Goal: Task Accomplishment & Management: Complete application form

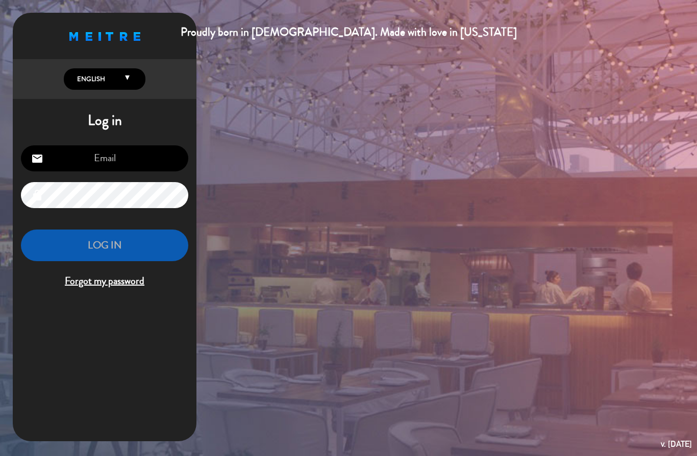
type input "[EMAIL_ADDRESS][DOMAIN_NAME]"
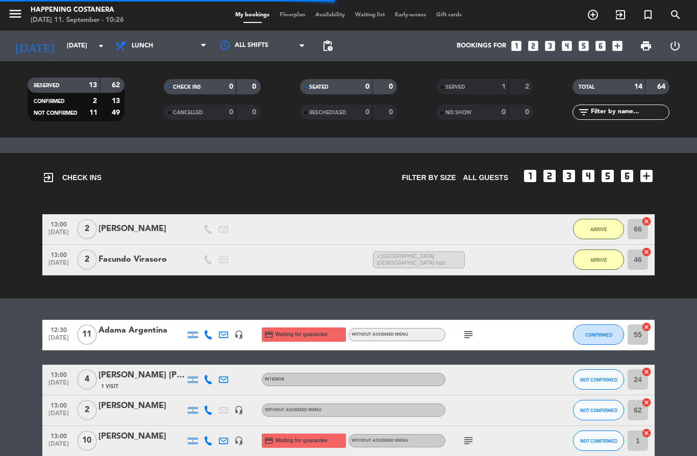
click at [18, 21] on icon "menu" at bounding box center [15, 13] width 15 height 15
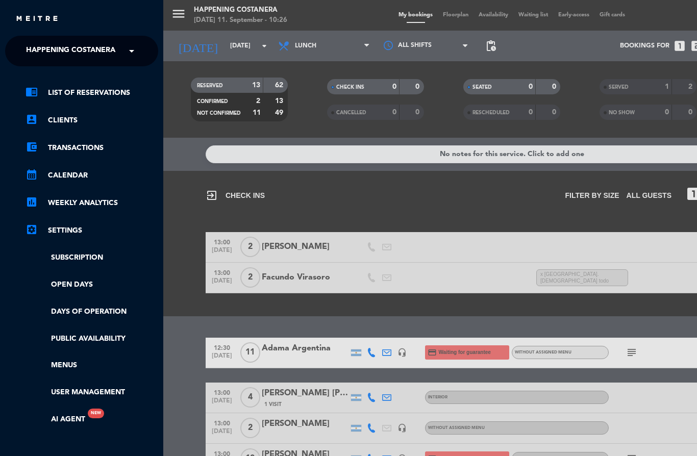
click at [135, 51] on span at bounding box center [134, 50] width 17 height 21
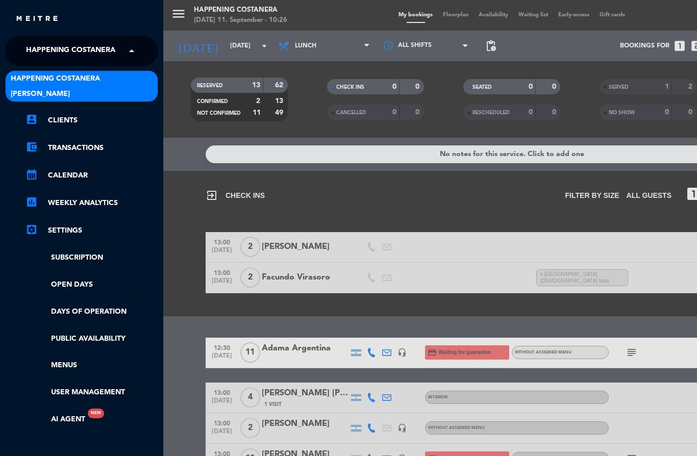
click at [123, 96] on div "[PERSON_NAME]" at bounding box center [82, 93] width 152 height 15
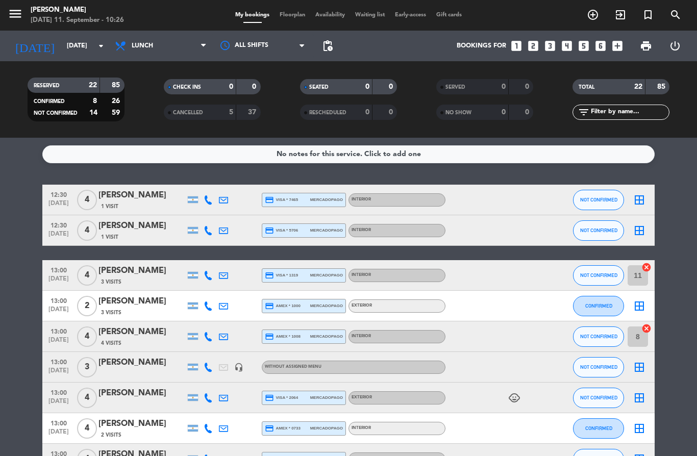
click at [573, 44] on icon "looks_4" at bounding box center [567, 45] width 13 height 13
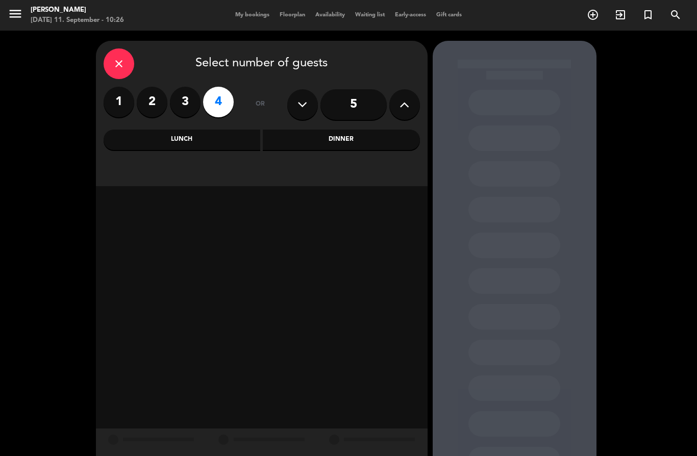
click at [376, 142] on div "Dinner" at bounding box center [341, 140] width 157 height 20
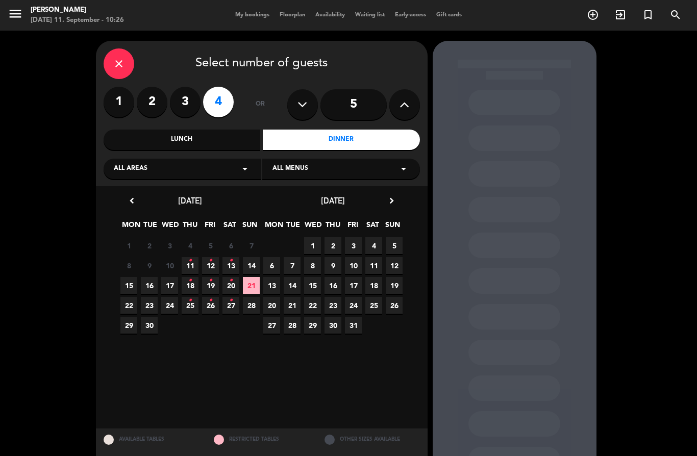
click at [197, 266] on span "11 •" at bounding box center [190, 265] width 17 height 17
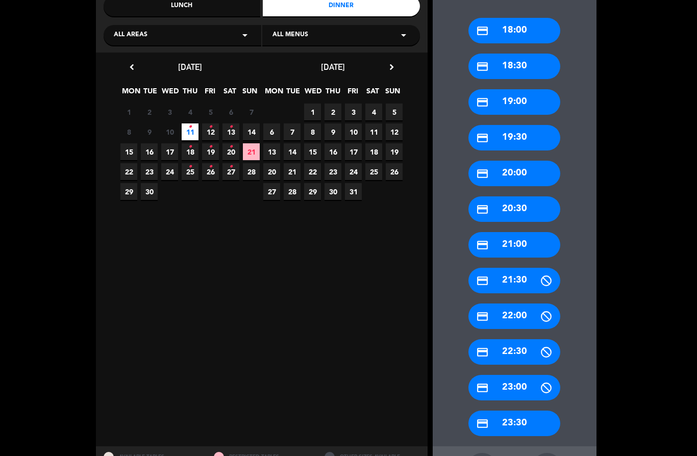
scroll to position [133, 0]
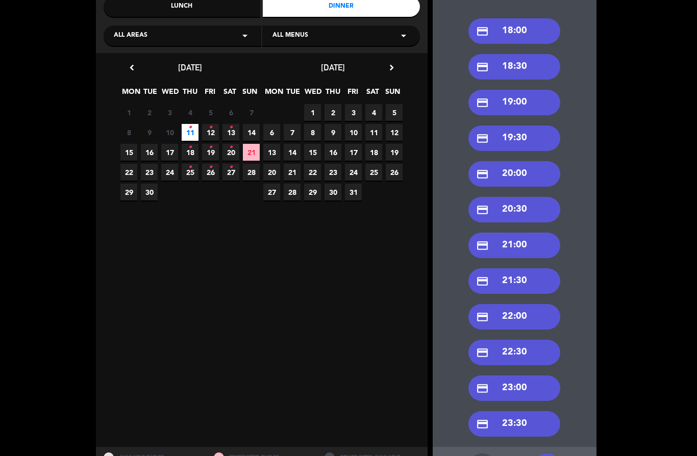
click at [537, 304] on div "credit_card 22:00" at bounding box center [515, 317] width 92 height 26
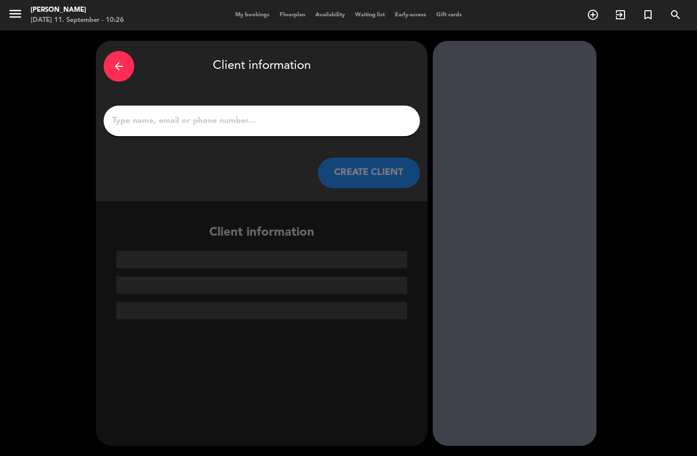
click at [255, 114] on input "1" at bounding box center [261, 121] width 301 height 14
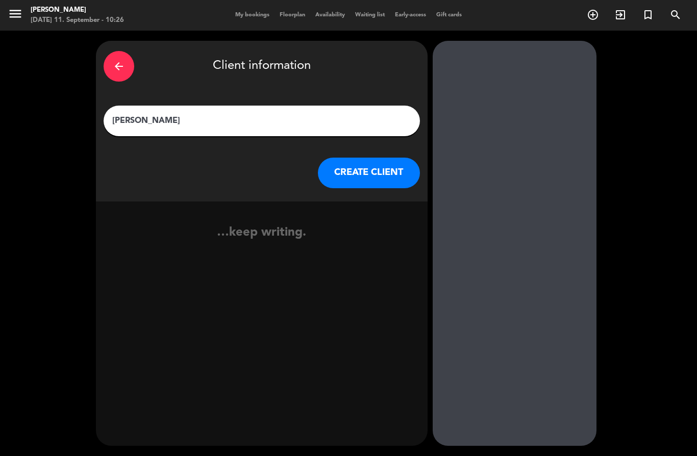
type input "[PERSON_NAME]"
click at [373, 158] on button "CREATE CLIENT" at bounding box center [369, 173] width 102 height 31
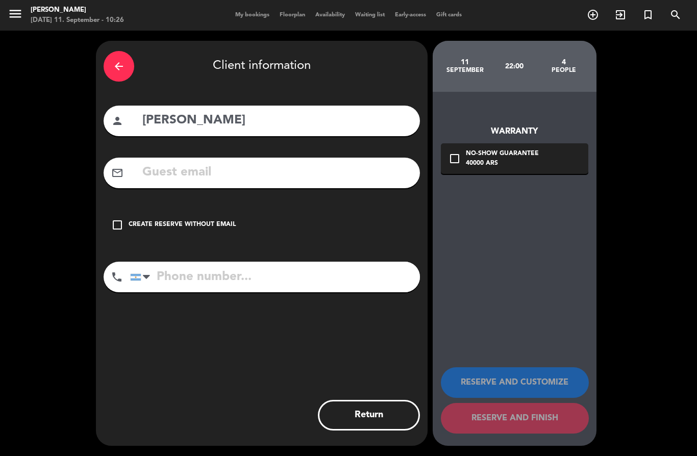
click at [130, 210] on div "check_box_outline_blank Create reserve without email" at bounding box center [262, 225] width 317 height 31
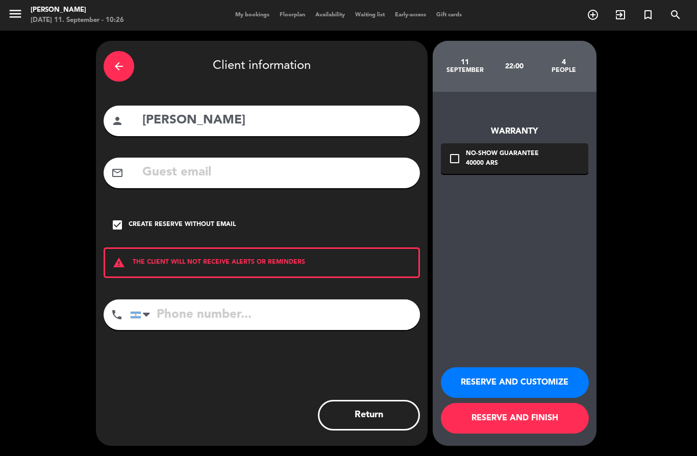
click at [542, 388] on button "RESERVE AND CUSTOMIZE" at bounding box center [515, 383] width 148 height 31
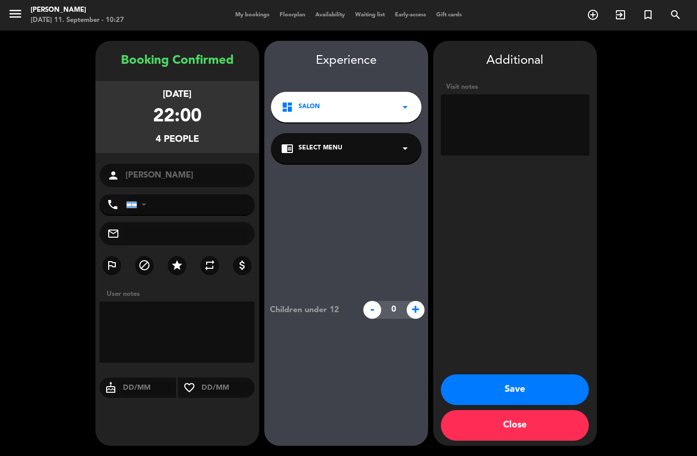
click at [181, 256] on label "star" at bounding box center [177, 265] width 18 height 18
click at [520, 94] on textarea at bounding box center [515, 124] width 149 height 61
type textarea "Salon 3 invita [PERSON_NAME]"
click at [531, 395] on button "Save" at bounding box center [515, 390] width 148 height 31
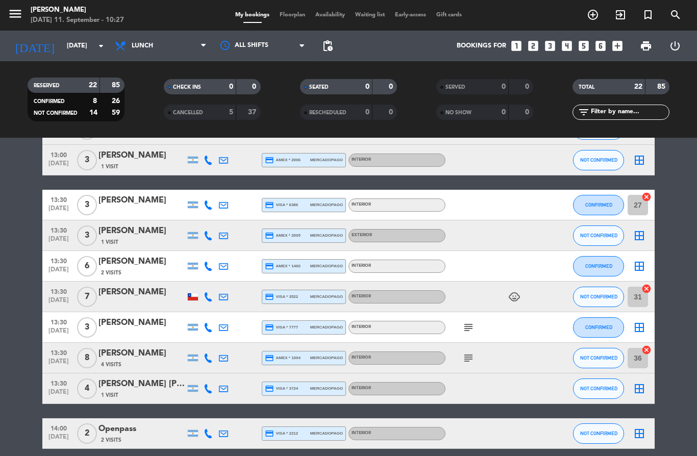
scroll to position [452, 0]
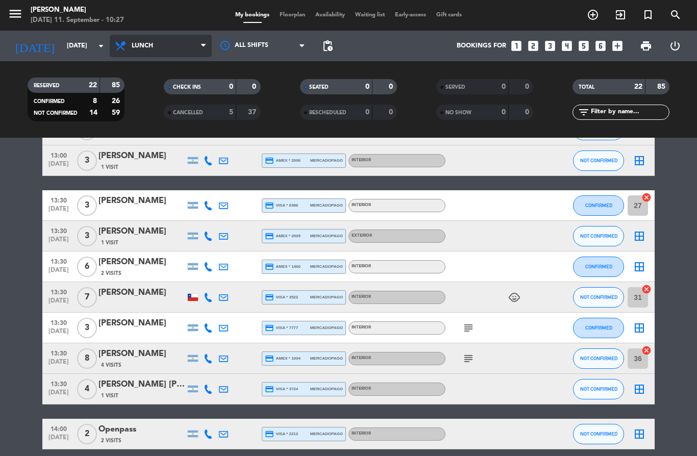
click at [195, 41] on span "Lunch" at bounding box center [161, 46] width 102 height 22
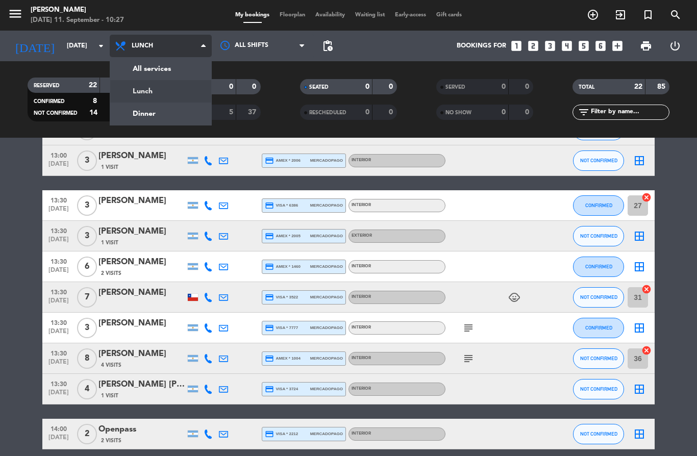
click at [183, 116] on div "menu [PERSON_NAME] [DATE] 11. September - 10:27 My bookings Floorplan Availabil…" at bounding box center [348, 69] width 697 height 138
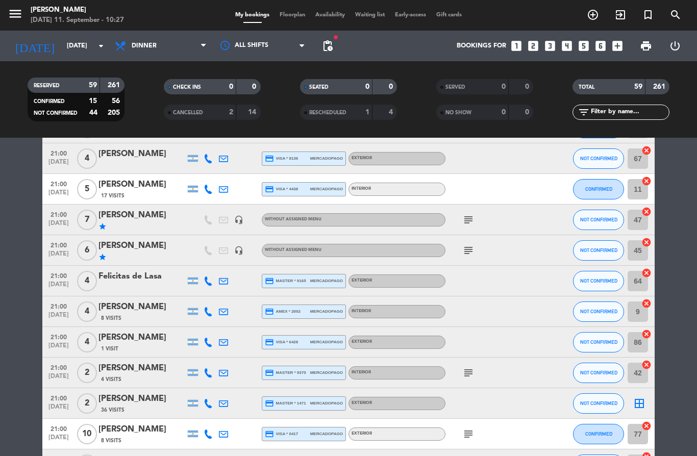
click at [474, 219] on icon "subject" at bounding box center [469, 220] width 12 height 12
click at [474, 254] on icon "subject" at bounding box center [469, 251] width 12 height 12
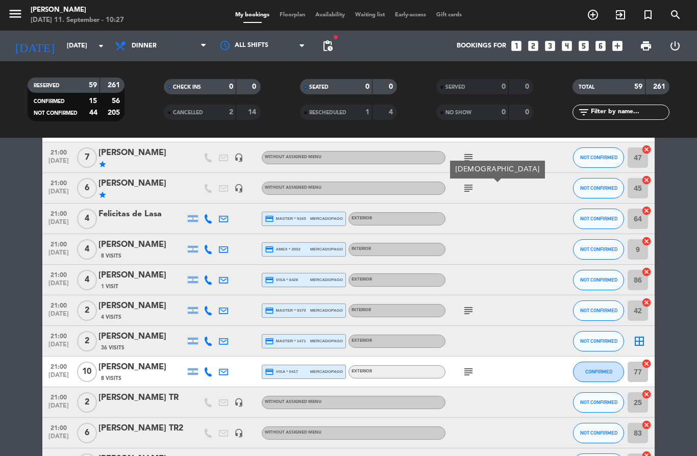
scroll to position [529, 0]
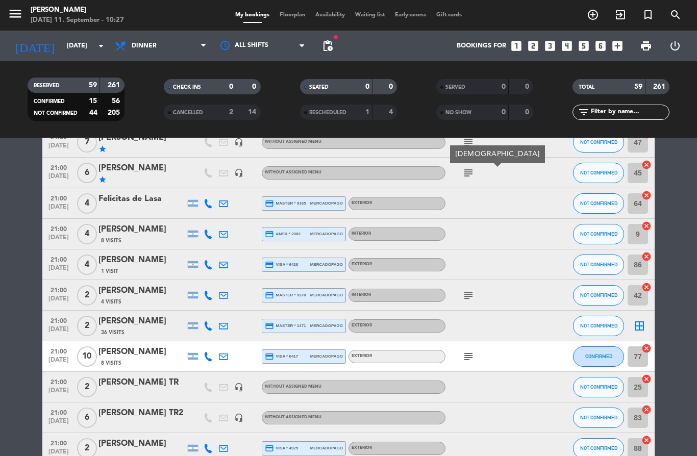
click at [473, 300] on icon "subject" at bounding box center [469, 296] width 12 height 12
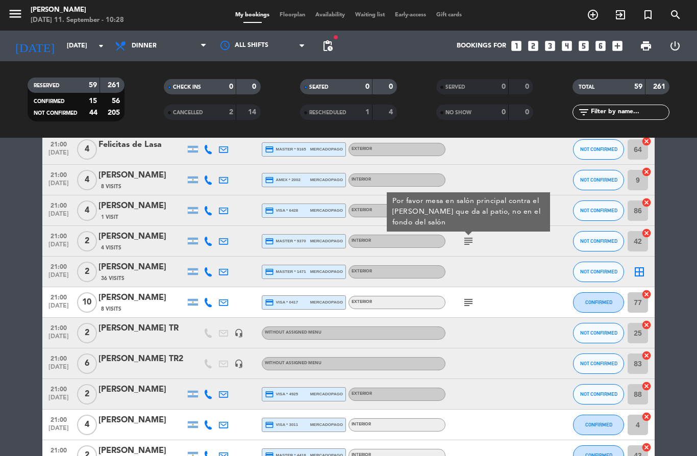
scroll to position [586, 0]
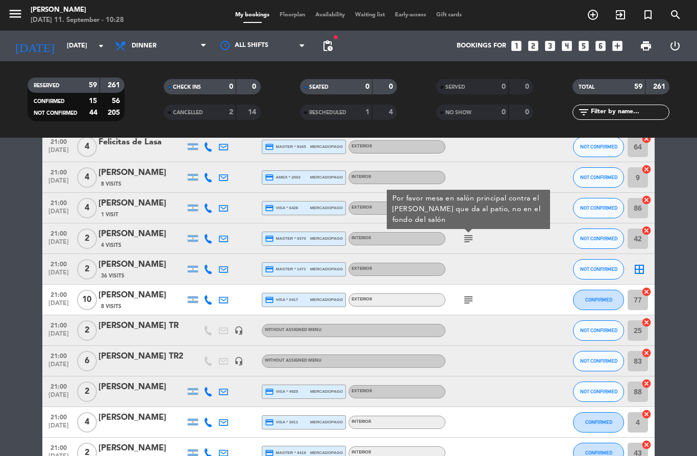
click at [472, 303] on icon "subject" at bounding box center [469, 300] width 12 height 12
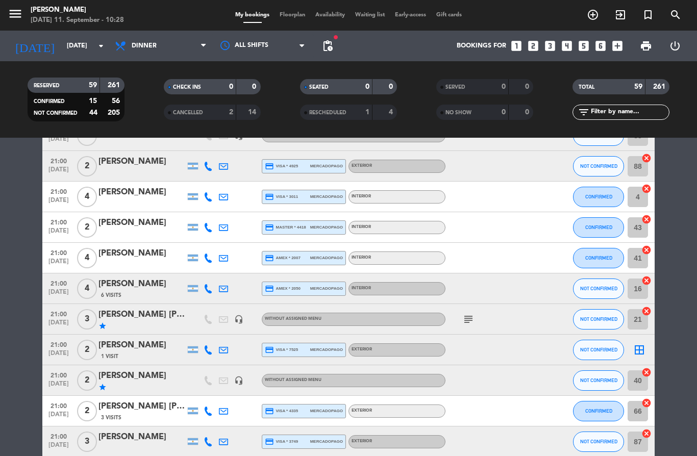
scroll to position [835, 0]
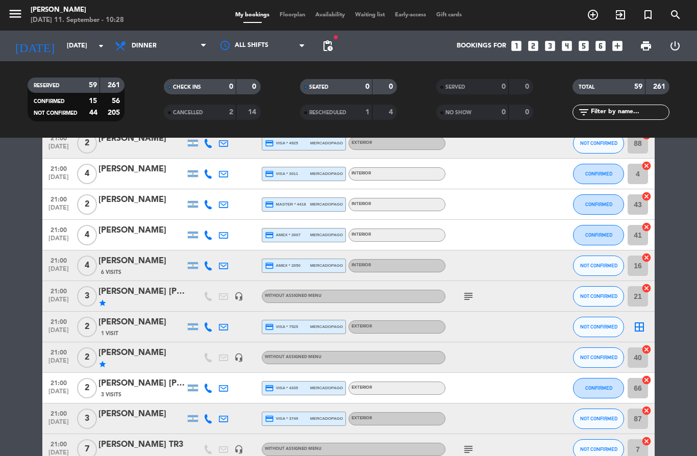
click at [472, 299] on icon "subject" at bounding box center [469, 297] width 12 height 12
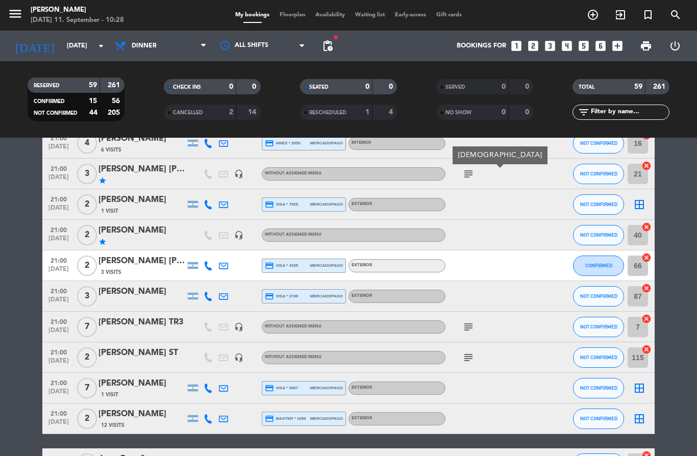
scroll to position [958, 0]
click at [468, 331] on icon "subject" at bounding box center [469, 327] width 12 height 12
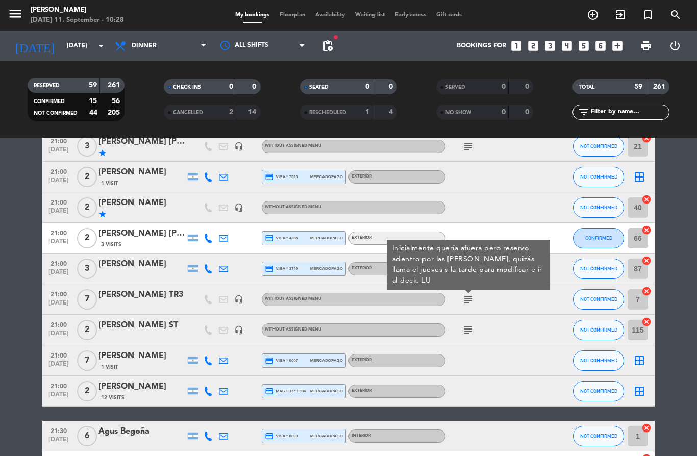
scroll to position [1009, 0]
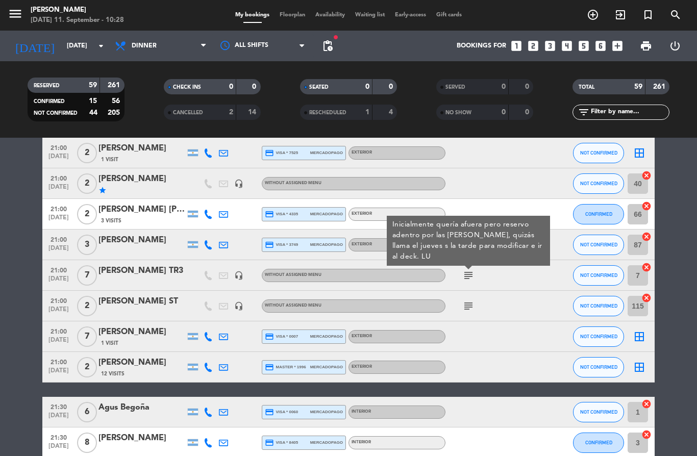
click at [467, 311] on icon "subject" at bounding box center [469, 306] width 12 height 12
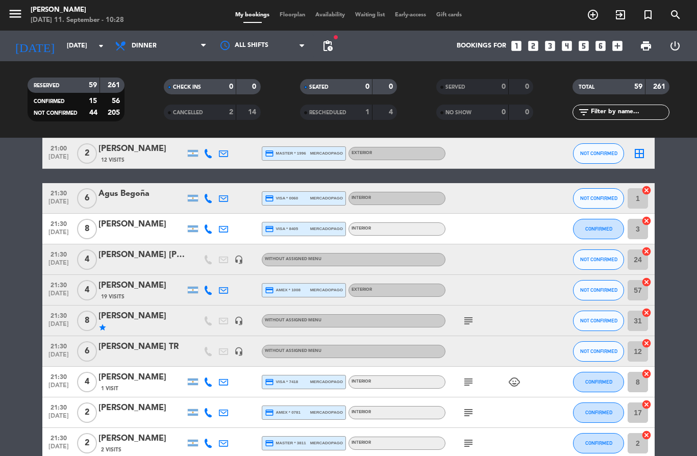
scroll to position [1227, 0]
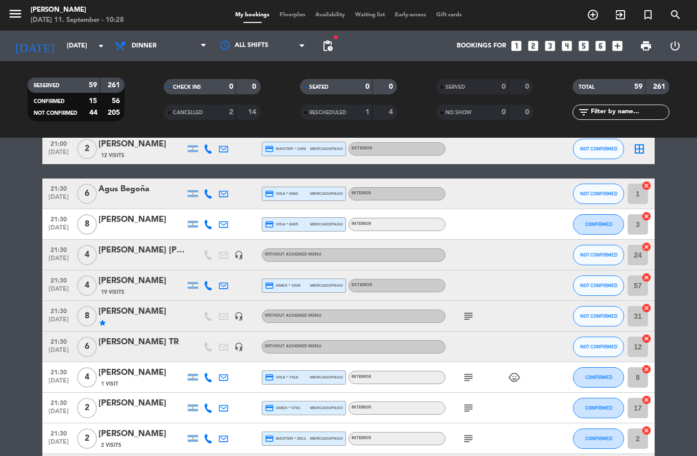
click at [474, 317] on icon "subject" at bounding box center [469, 316] width 12 height 12
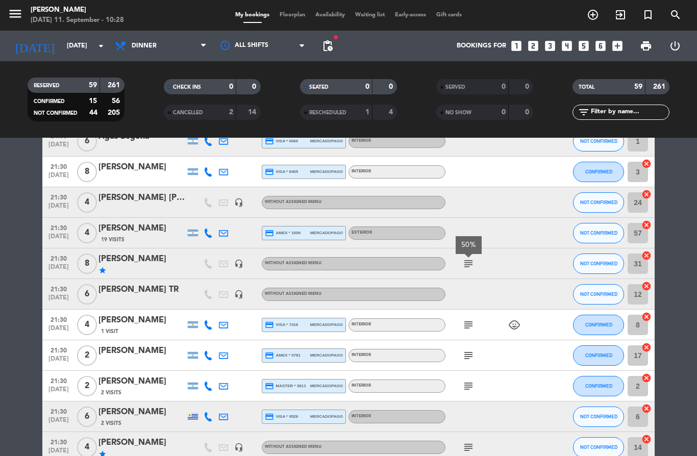
scroll to position [1281, 0]
click at [464, 328] on icon "subject" at bounding box center [469, 325] width 12 height 12
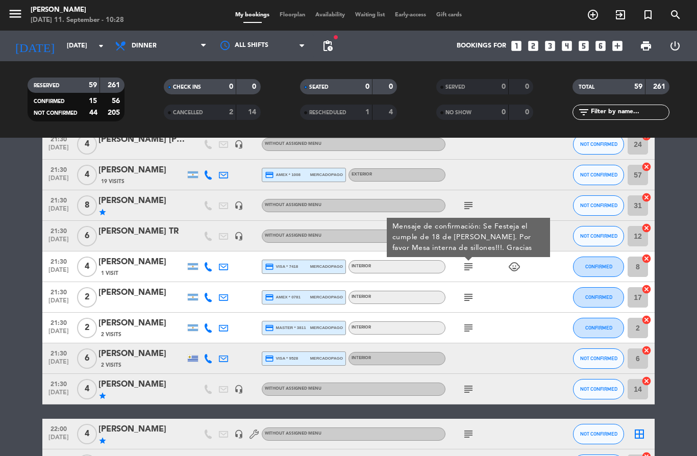
scroll to position [1339, 0]
click at [471, 302] on icon "subject" at bounding box center [469, 297] width 12 height 12
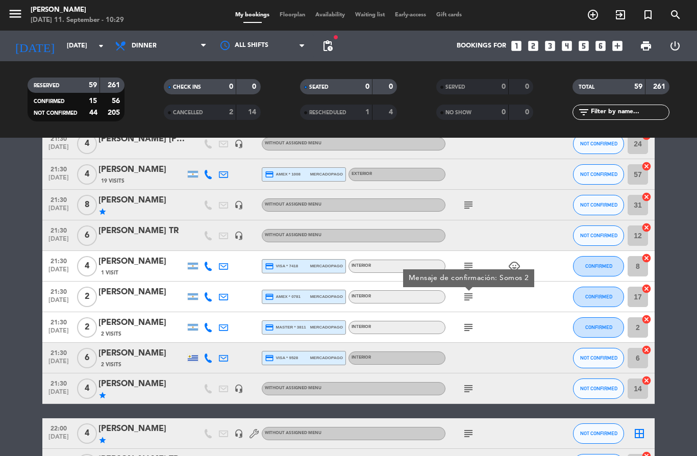
click at [469, 329] on icon "subject" at bounding box center [469, 328] width 12 height 12
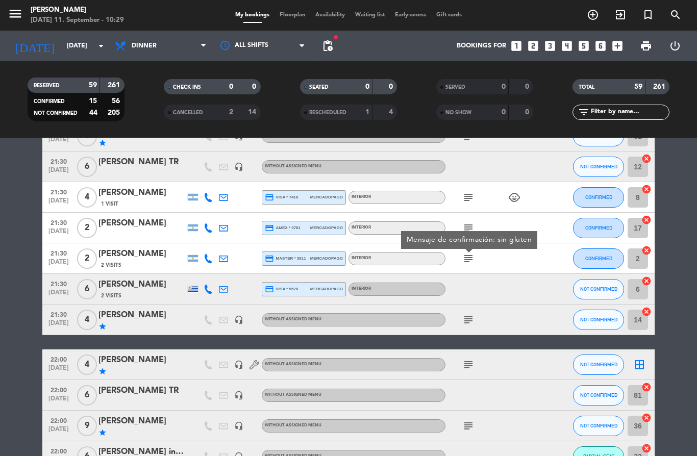
scroll to position [1418, 0]
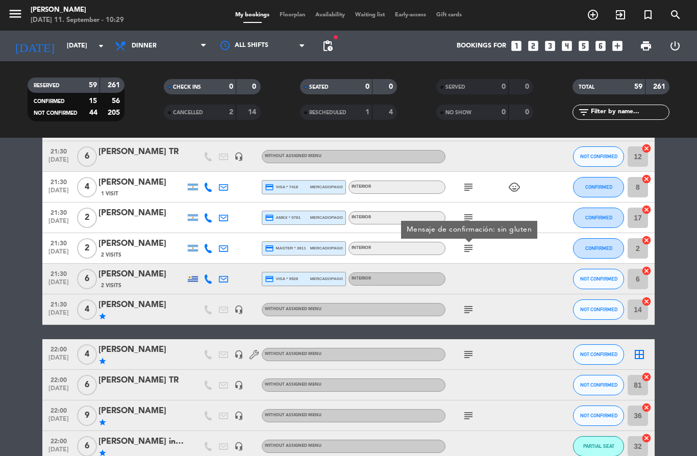
click at [469, 316] on icon "subject" at bounding box center [469, 310] width 12 height 12
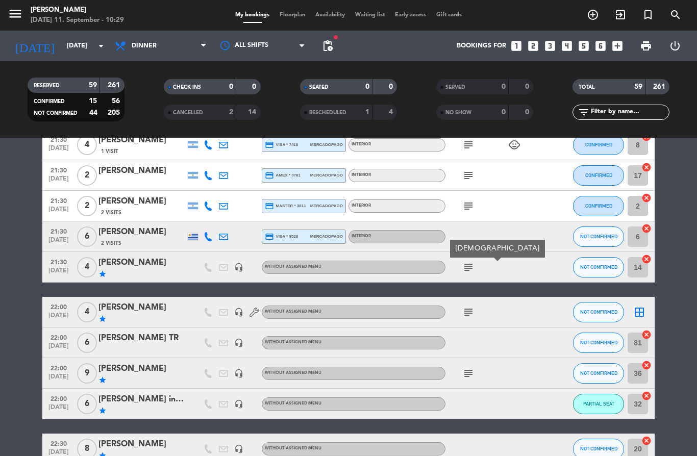
scroll to position [1476, 0]
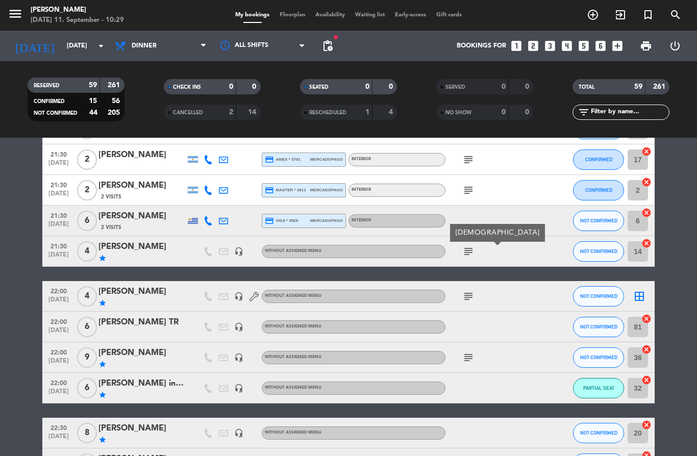
click at [470, 299] on icon "subject" at bounding box center [469, 297] width 12 height 12
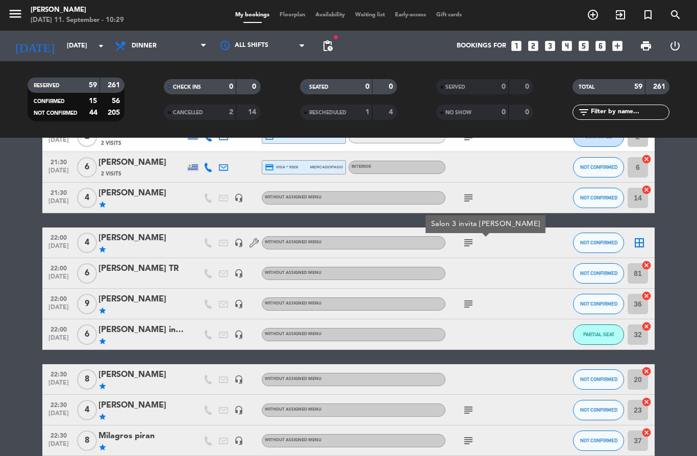
scroll to position [1540, 0]
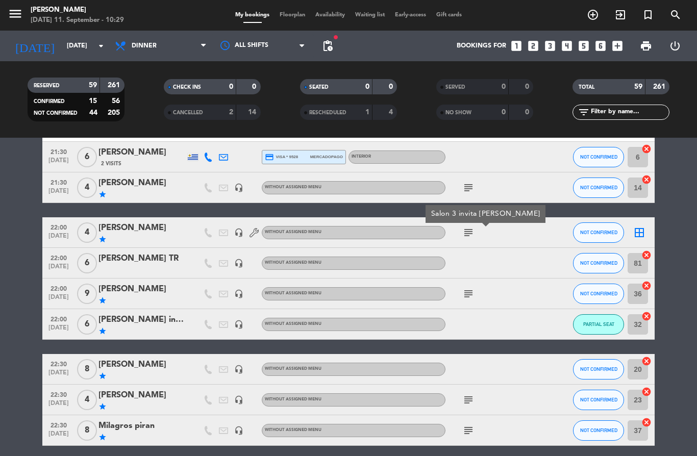
click at [467, 300] on icon "subject" at bounding box center [469, 294] width 12 height 12
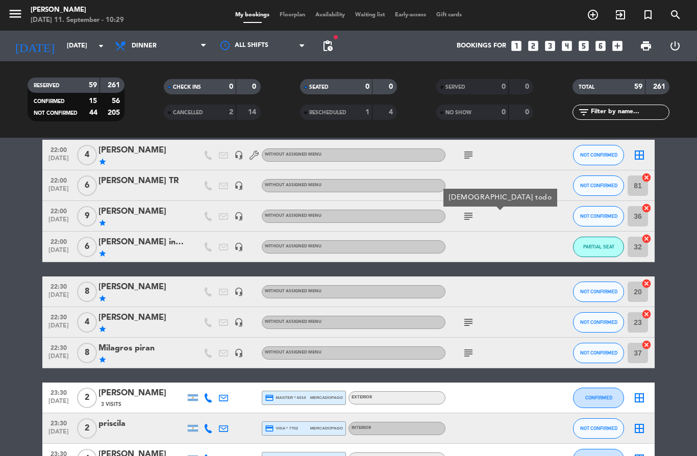
scroll to position [1623, 0]
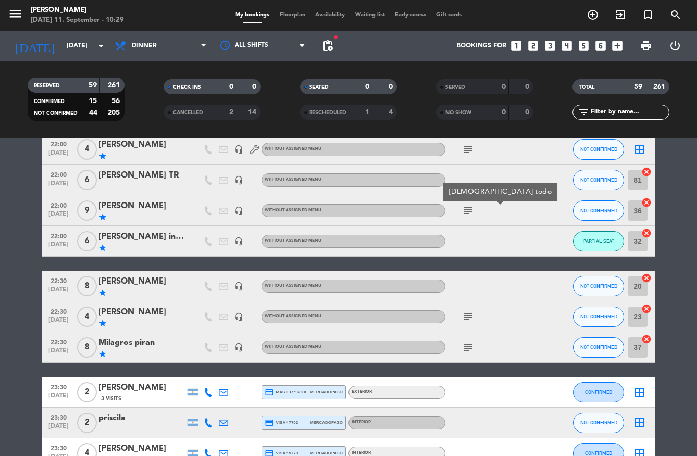
click at [466, 322] on icon "subject" at bounding box center [469, 317] width 12 height 12
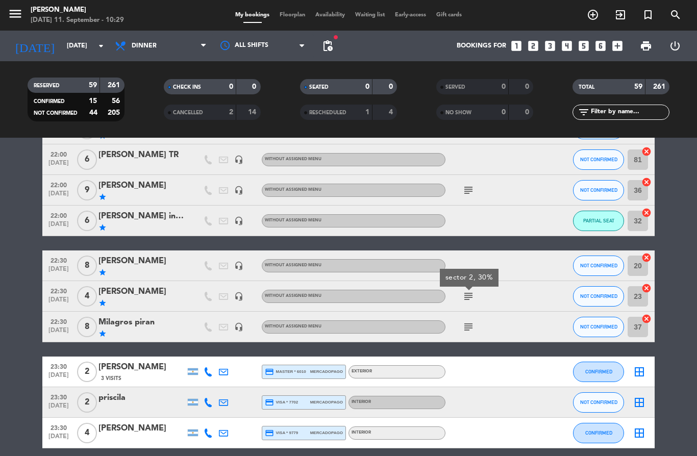
scroll to position [1643, 0]
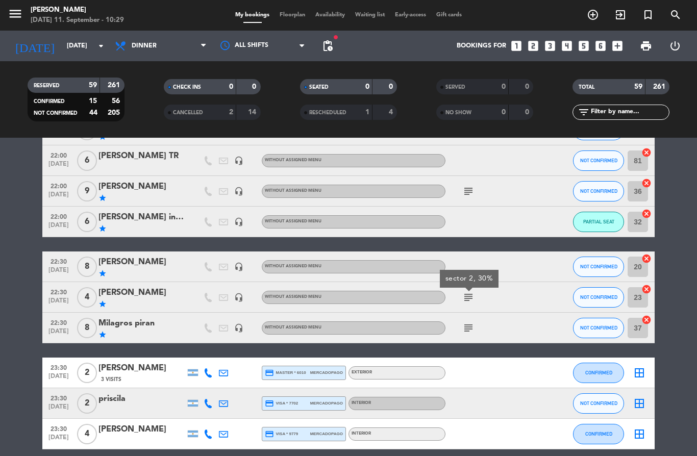
click at [468, 330] on icon "subject" at bounding box center [469, 328] width 12 height 12
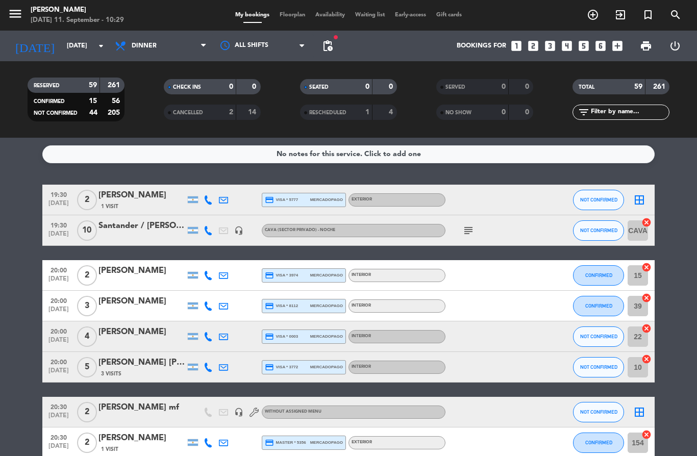
scroll to position [0, 0]
